Goal: Navigation & Orientation: Find specific page/section

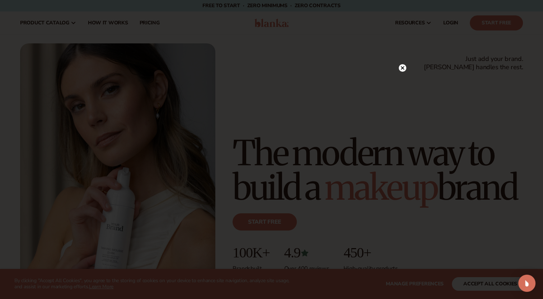
click at [399, 67] on circle at bounding box center [402, 68] width 8 height 8
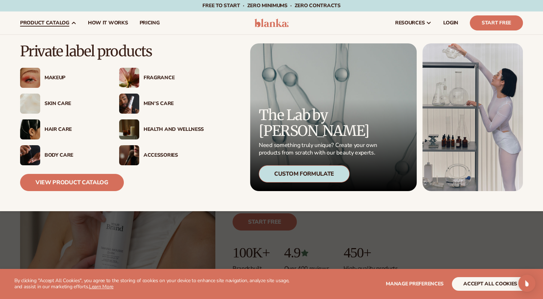
click at [35, 79] on img at bounding box center [30, 78] width 20 height 20
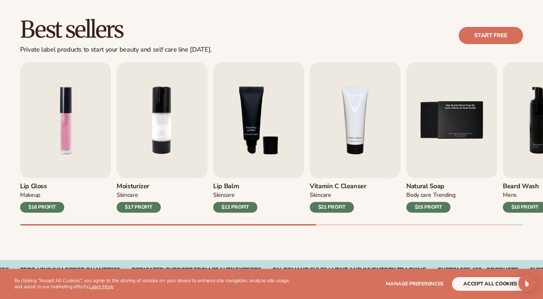
scroll to position [206, 0]
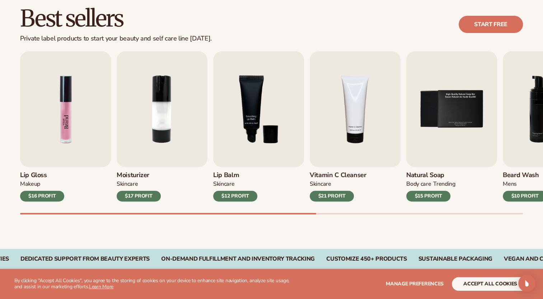
click at [74, 124] on img "1 / 9" at bounding box center [65, 109] width 91 height 116
click at [48, 115] on img "1 / 9" at bounding box center [65, 109] width 91 height 116
click at [49, 115] on img "1 / 9" at bounding box center [65, 109] width 91 height 116
click at [74, 103] on img "1 / 9" at bounding box center [65, 109] width 91 height 116
click at [46, 193] on div "$16 PROFIT" at bounding box center [42, 196] width 44 height 11
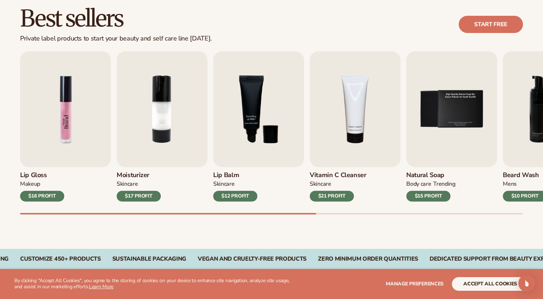
click at [54, 100] on img "1 / 9" at bounding box center [65, 109] width 91 height 116
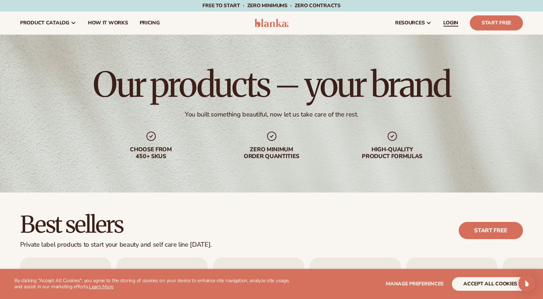
click at [453, 20] on span "LOGIN" at bounding box center [450, 23] width 15 height 6
